Goal: Task Accomplishment & Management: Use online tool/utility

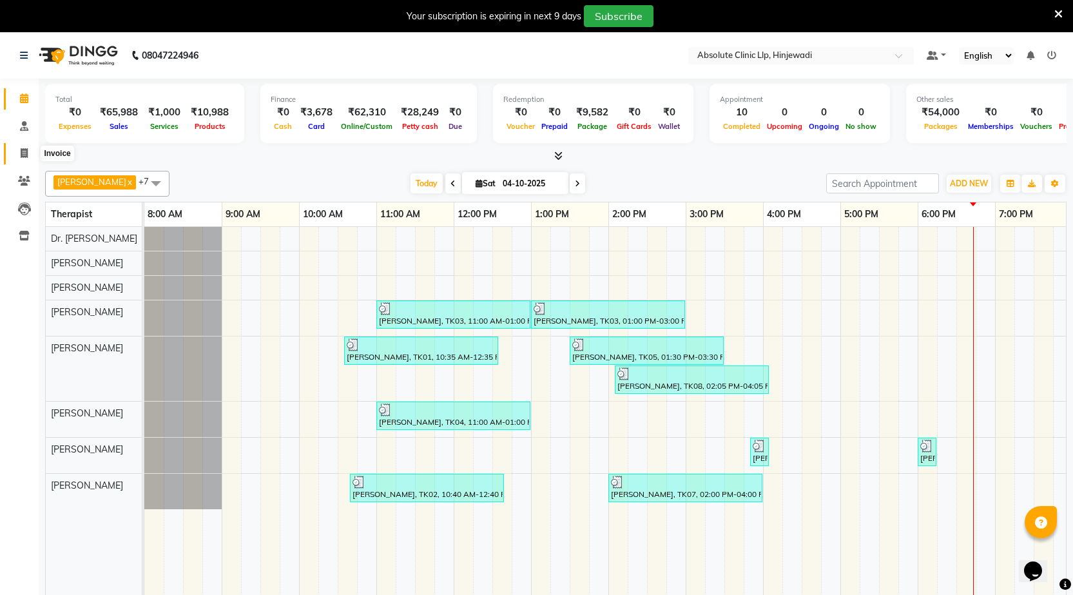
click at [24, 155] on icon at bounding box center [24, 153] width 7 height 10
select select "5113"
select select "service"
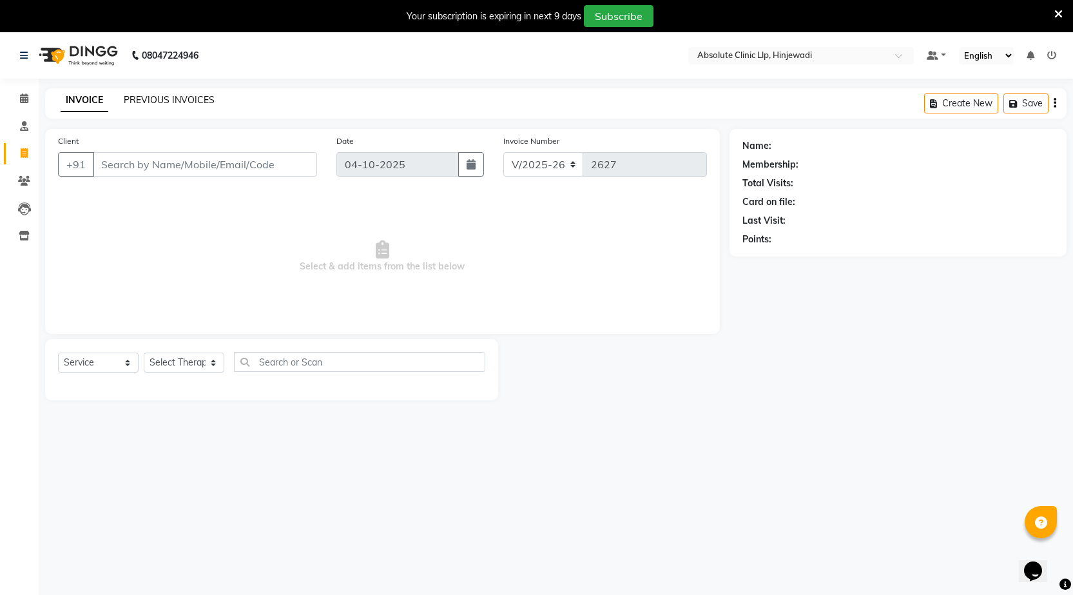
click at [153, 99] on link "PREVIOUS INVOICES" at bounding box center [169, 100] width 91 height 12
